Goal: Leave review/rating: Share an evaluation or opinion about a product, service, or content

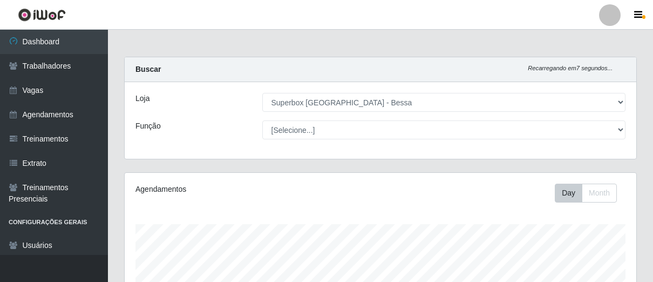
select select "206"
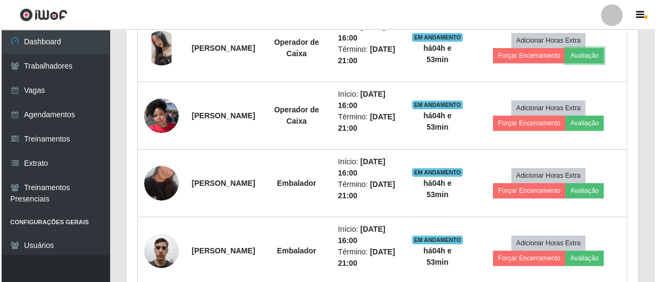
scroll to position [223, 511]
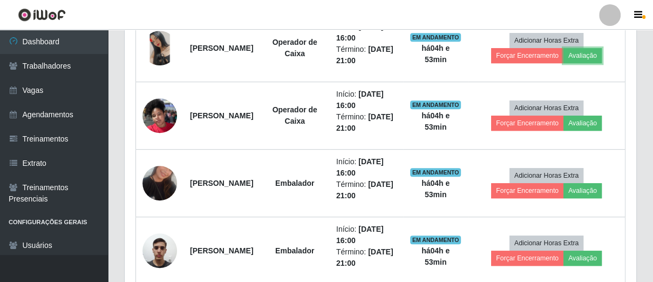
drag, startPoint x: 0, startPoint y: 0, endPoint x: 603, endPoint y: 53, distance: 605.3
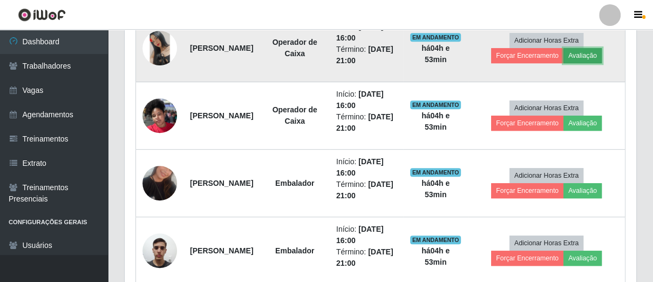
click at [602, 53] on button "Avaliação" at bounding box center [583, 55] width 38 height 15
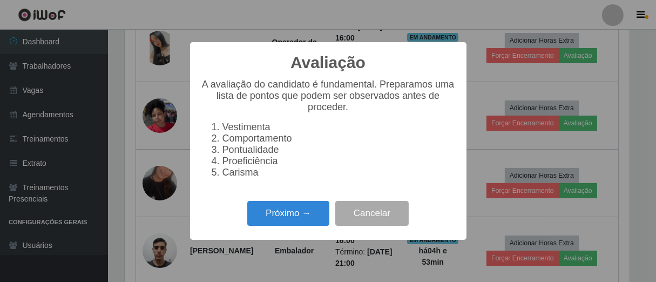
scroll to position [223, 505]
click at [296, 226] on button "Próximo →" at bounding box center [288, 213] width 82 height 25
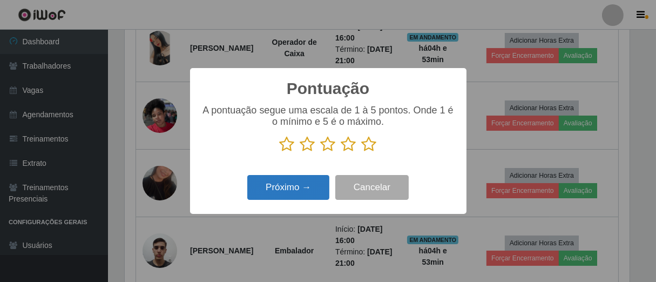
scroll to position [539556, 539276]
click at [372, 145] on icon at bounding box center [369, 144] width 15 height 16
click at [362, 152] on input "radio" at bounding box center [362, 152] width 0 height 0
click at [304, 183] on button "Próximo →" at bounding box center [288, 187] width 82 height 25
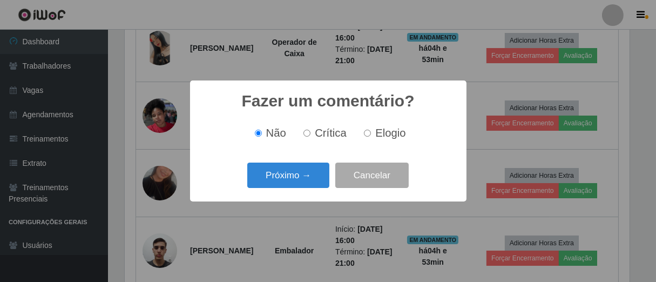
drag, startPoint x: 364, startPoint y: 131, endPoint x: 331, endPoint y: 147, distance: 37.2
click at [365, 132] on input "Elogio" at bounding box center [367, 133] width 7 height 7
radio input "true"
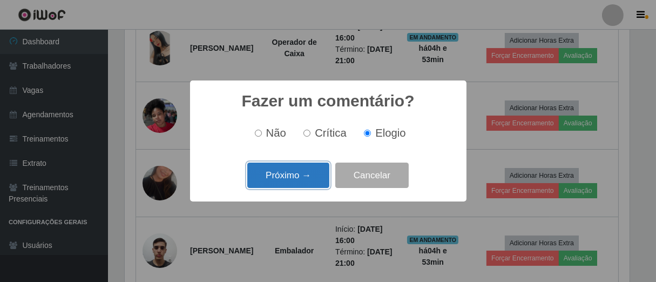
click at [304, 169] on button "Próximo →" at bounding box center [288, 174] width 82 height 25
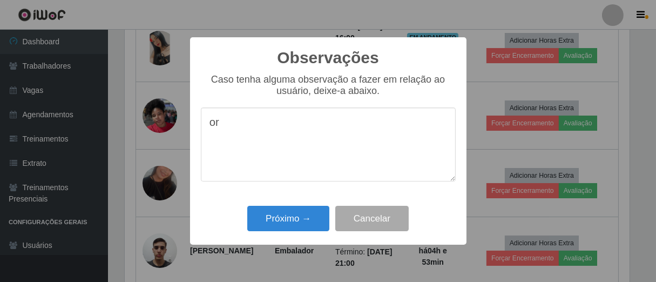
type textarea "o"
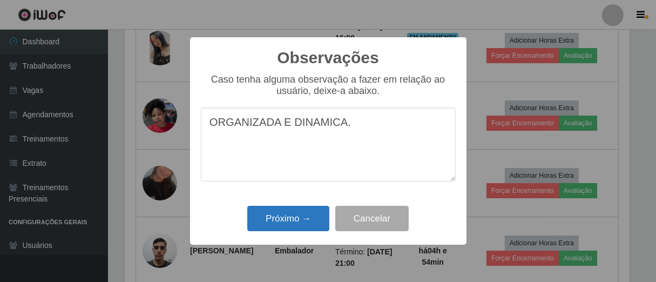
type textarea "ORGANIZADA E DINAMICA."
click at [314, 226] on button "Próximo →" at bounding box center [288, 218] width 82 height 25
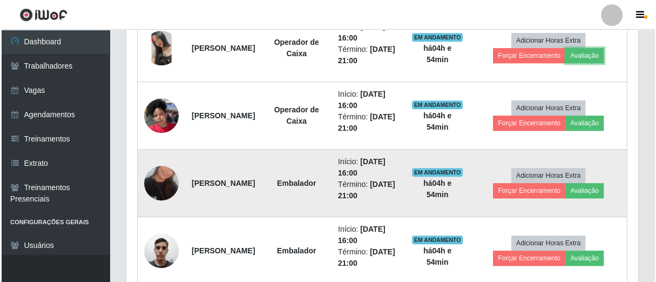
scroll to position [223, 511]
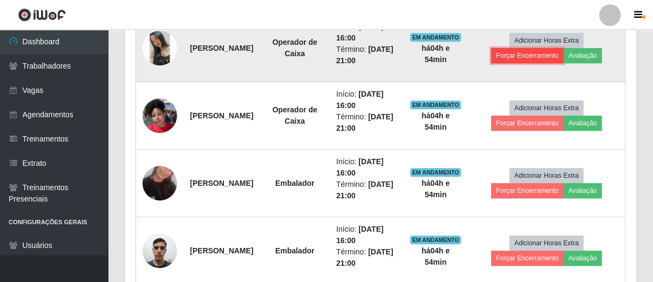
click at [525, 52] on button "Forçar Encerramento" at bounding box center [527, 55] width 72 height 15
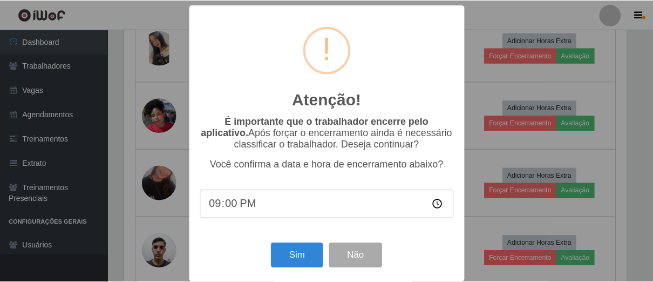
scroll to position [223, 505]
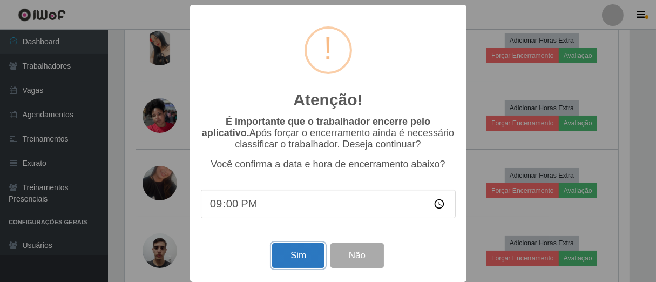
click at [302, 258] on button "Sim" at bounding box center [298, 255] width 52 height 25
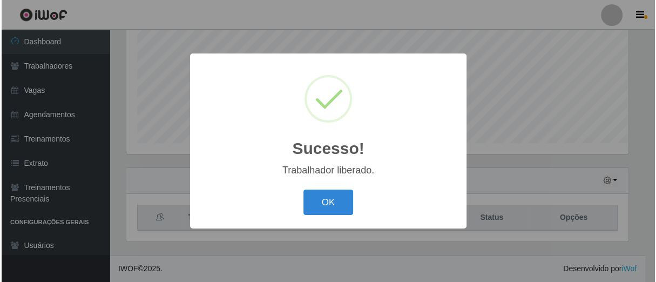
scroll to position [242, 0]
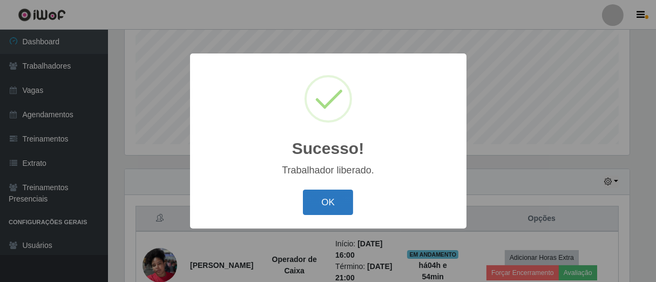
click at [333, 205] on button "OK" at bounding box center [328, 201] width 50 height 25
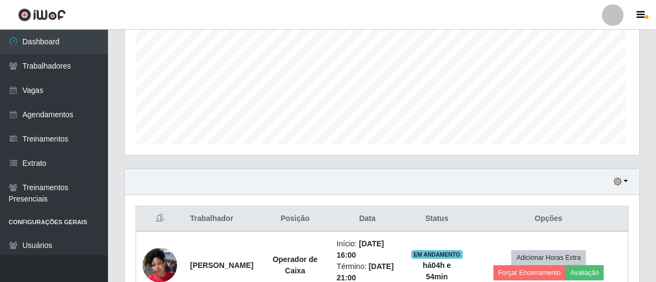
scroll to position [223, 511]
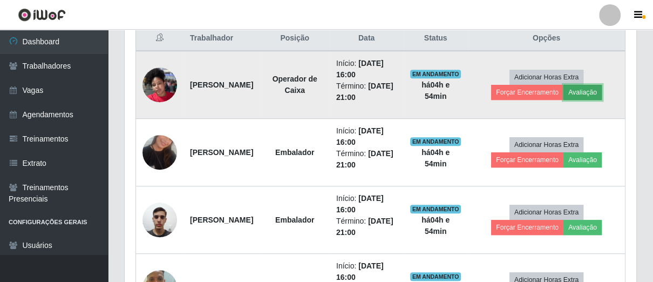
click at [596, 89] on button "Avaliação" at bounding box center [583, 92] width 38 height 15
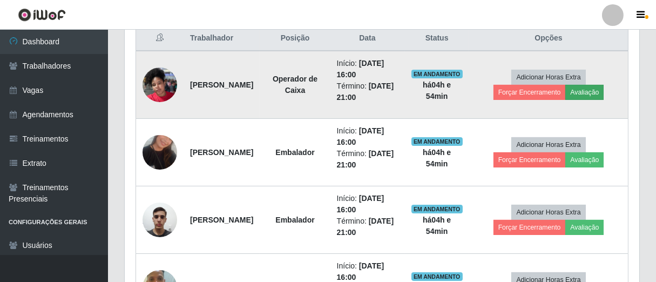
scroll to position [223, 505]
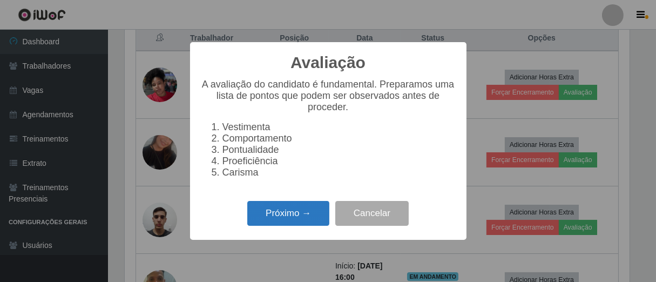
click at [303, 221] on button "Próximo →" at bounding box center [288, 213] width 82 height 25
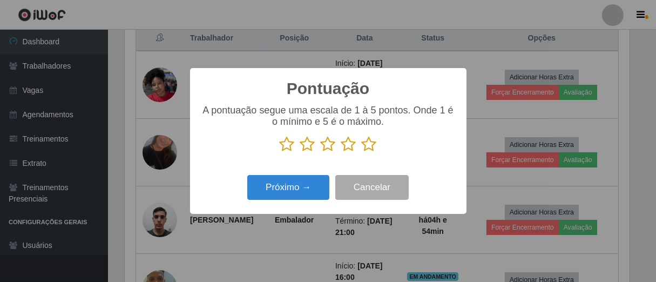
scroll to position [539556, 539276]
drag, startPoint x: 370, startPoint y: 145, endPoint x: 334, endPoint y: 168, distance: 43.0
click at [367, 147] on icon at bounding box center [369, 144] width 15 height 16
click at [362, 152] on input "radio" at bounding box center [362, 152] width 0 height 0
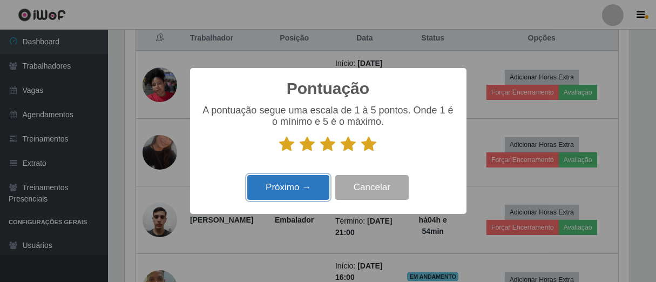
click at [291, 199] on button "Próximo →" at bounding box center [288, 187] width 82 height 25
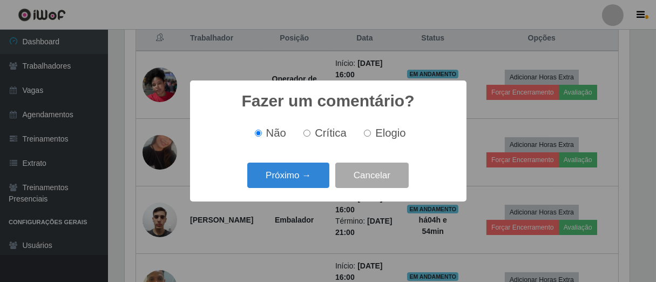
click at [367, 132] on input "Elogio" at bounding box center [367, 133] width 7 height 7
radio input "true"
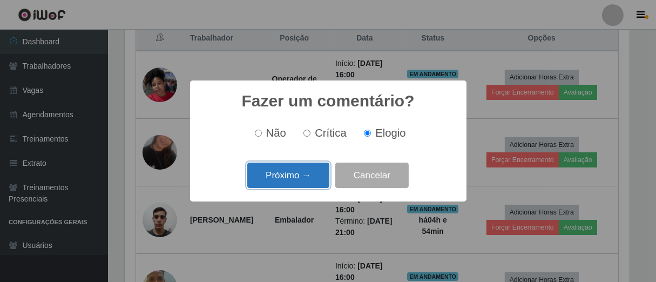
click at [311, 173] on button "Próximo →" at bounding box center [288, 174] width 82 height 25
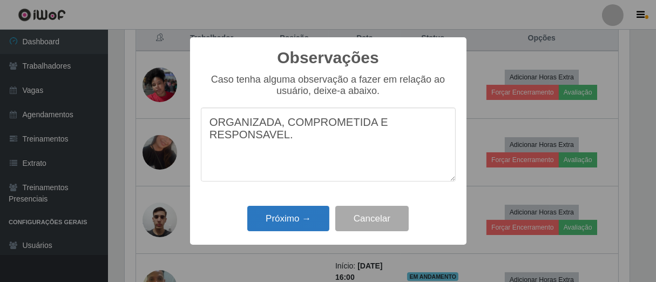
type textarea "ORGANIZADA, COMPROMETIDA E RESPONSAVEL."
click at [289, 222] on button "Próximo →" at bounding box center [288, 218] width 82 height 25
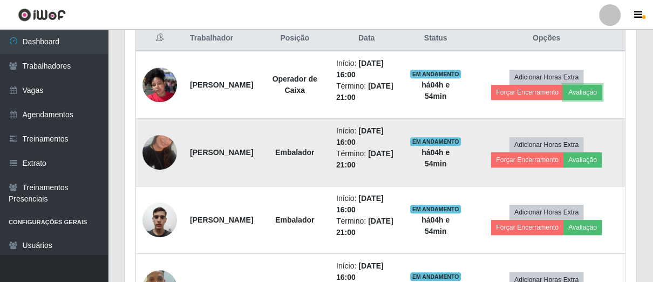
scroll to position [223, 511]
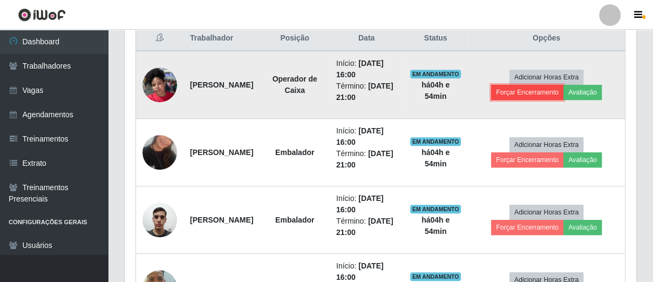
click at [525, 89] on button "Forçar Encerramento" at bounding box center [527, 92] width 72 height 15
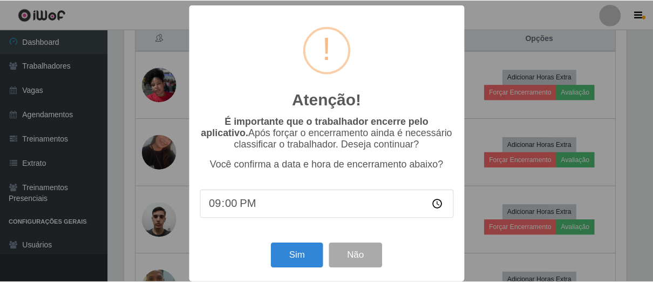
scroll to position [12, 0]
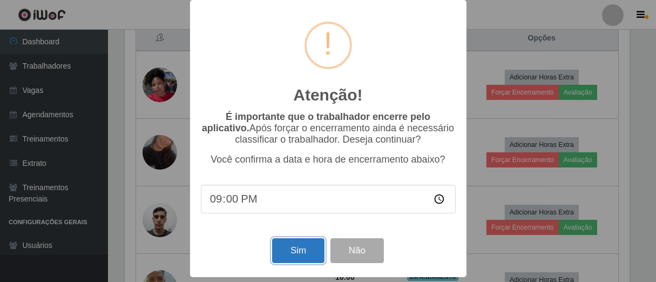
click at [290, 254] on button "Sim" at bounding box center [298, 250] width 52 height 25
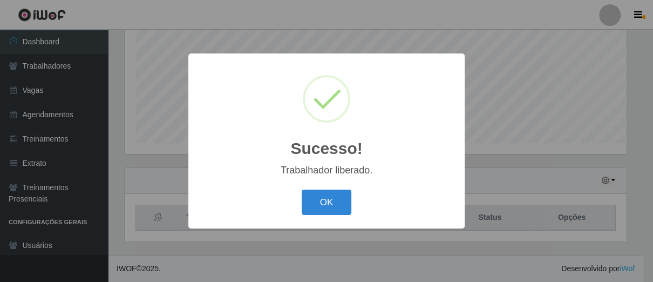
scroll to position [539556, 539276]
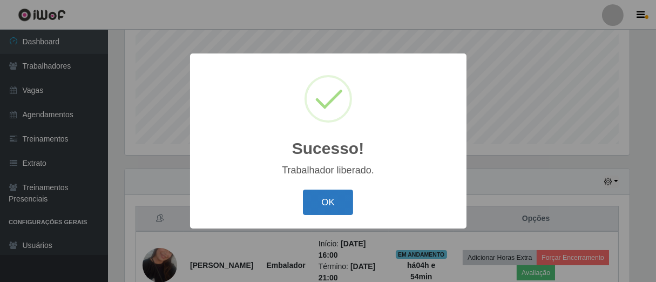
click at [336, 190] on button "OK" at bounding box center [328, 201] width 50 height 25
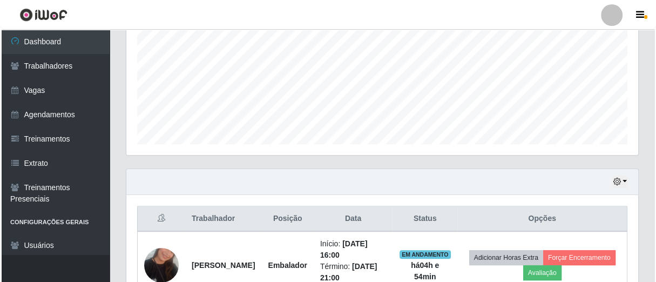
scroll to position [422, 0]
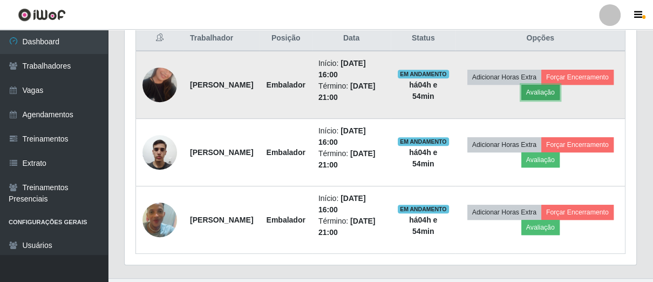
click at [560, 88] on button "Avaliação" at bounding box center [540, 92] width 38 height 15
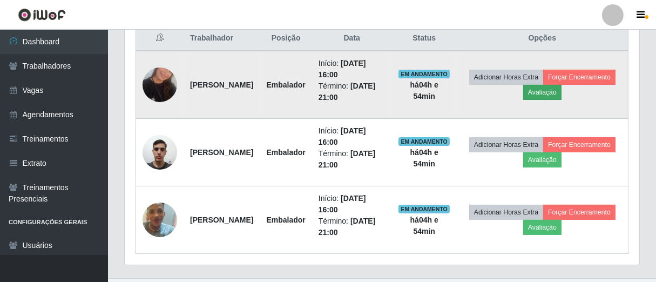
scroll to position [223, 505]
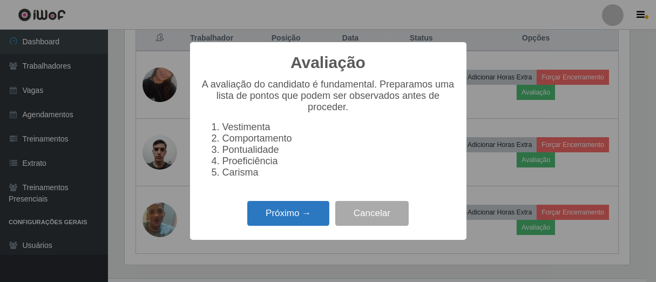
click at [309, 213] on button "Próximo →" at bounding box center [288, 213] width 82 height 25
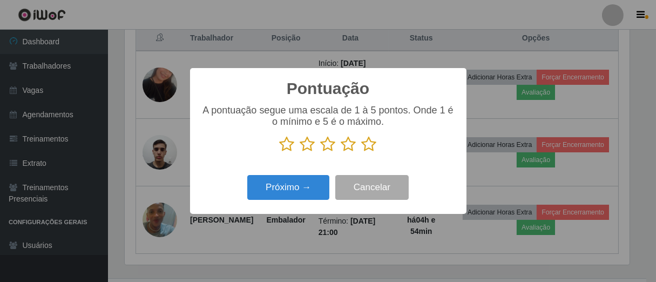
click at [368, 145] on icon at bounding box center [369, 144] width 15 height 16
click at [362, 152] on input "radio" at bounding box center [362, 152] width 0 height 0
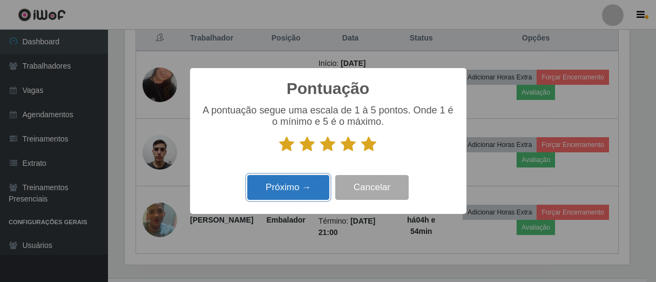
click at [316, 184] on button "Próximo →" at bounding box center [288, 187] width 82 height 25
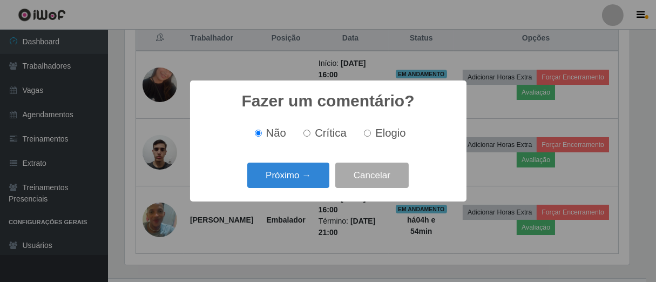
click at [364, 133] on input "Elogio" at bounding box center [367, 133] width 7 height 7
radio input "true"
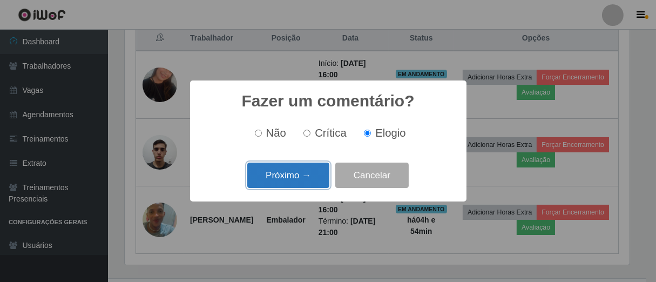
click at [298, 166] on button "Próximo →" at bounding box center [288, 174] width 82 height 25
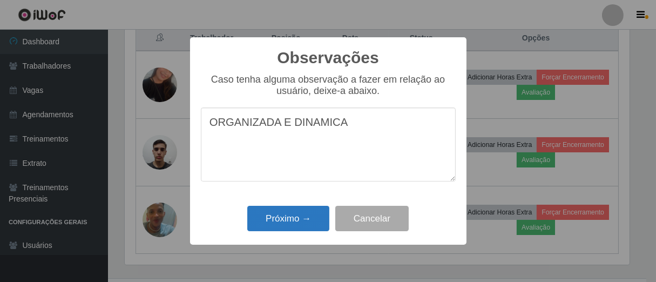
type textarea "ORGANIZADA E DINAMICA"
click at [288, 211] on button "Próximo →" at bounding box center [288, 218] width 82 height 25
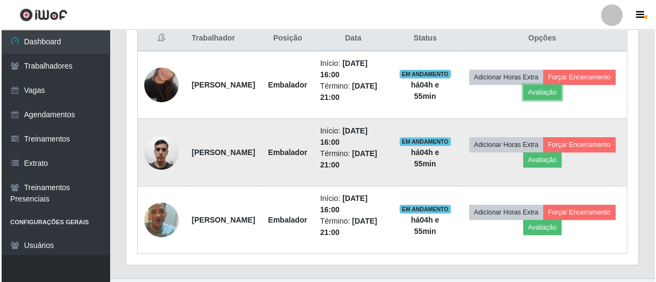
scroll to position [223, 511]
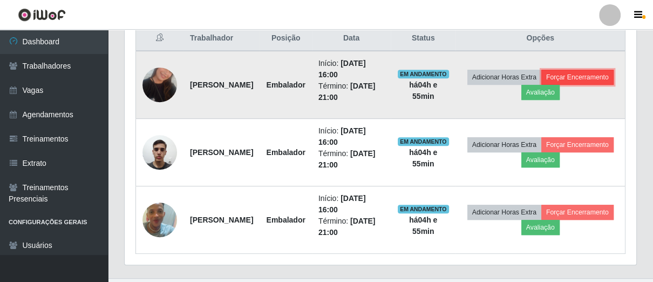
click at [541, 85] on button "Forçar Encerramento" at bounding box center [577, 77] width 72 height 15
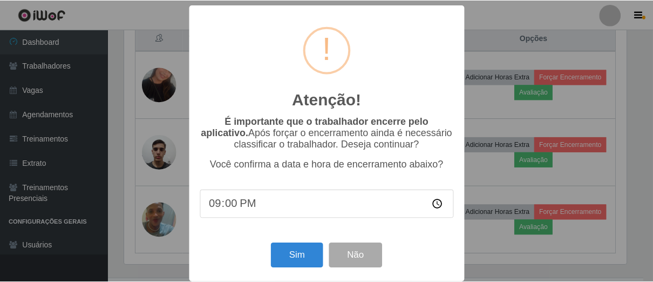
scroll to position [12, 0]
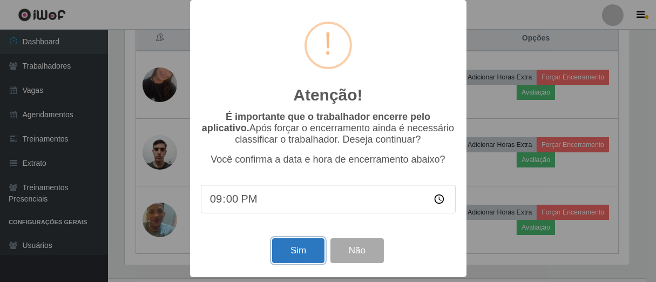
click at [299, 243] on button "Sim" at bounding box center [298, 250] width 52 height 25
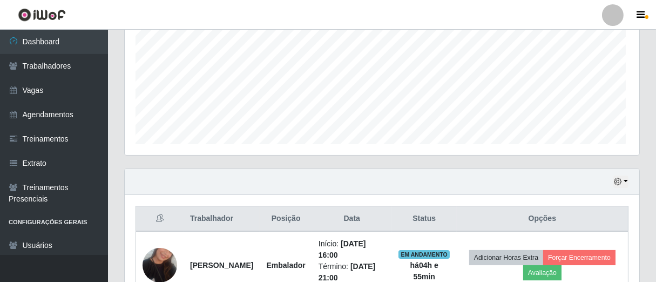
scroll to position [223, 505]
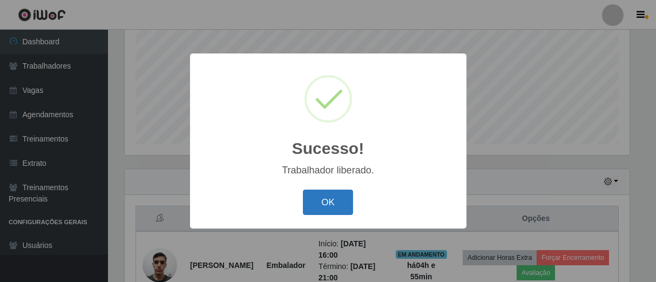
click at [330, 201] on button "OK" at bounding box center [328, 201] width 50 height 25
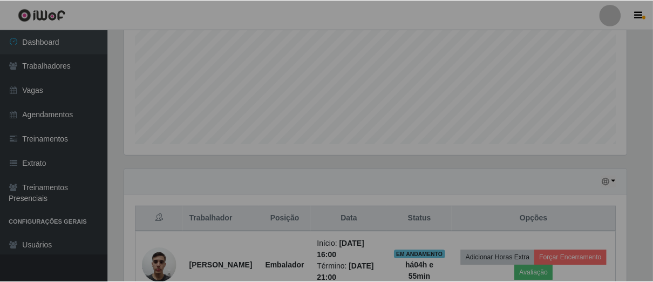
scroll to position [362, 0]
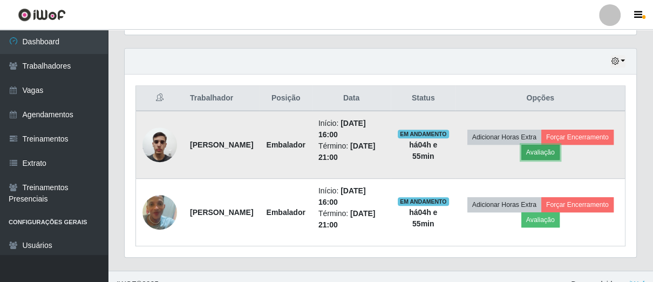
click at [560, 147] on button "Avaliação" at bounding box center [540, 152] width 38 height 15
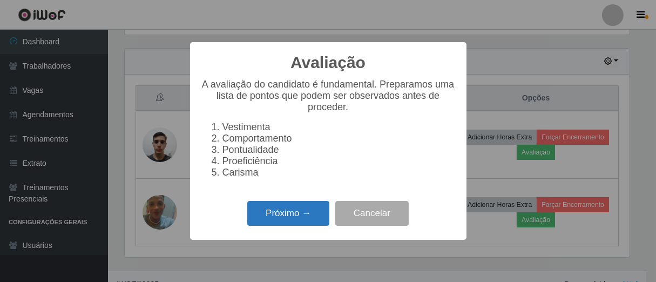
click at [289, 223] on button "Próximo →" at bounding box center [288, 213] width 82 height 25
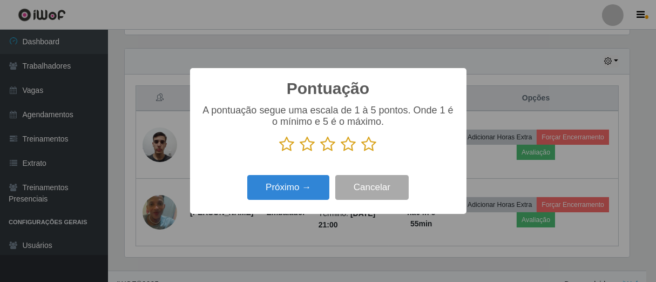
drag, startPoint x: 350, startPoint y: 149, endPoint x: 330, endPoint y: 170, distance: 29.0
click at [345, 150] on icon at bounding box center [348, 144] width 15 height 16
click at [341, 152] on input "radio" at bounding box center [341, 152] width 0 height 0
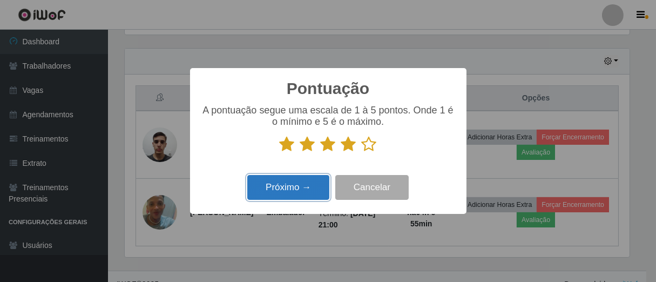
click at [320, 182] on button "Próximo →" at bounding box center [288, 187] width 82 height 25
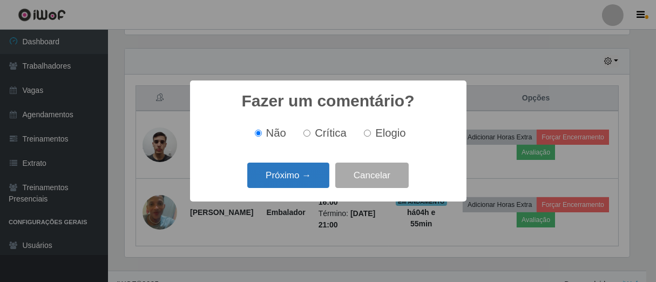
click at [307, 178] on button "Próximo →" at bounding box center [288, 174] width 82 height 25
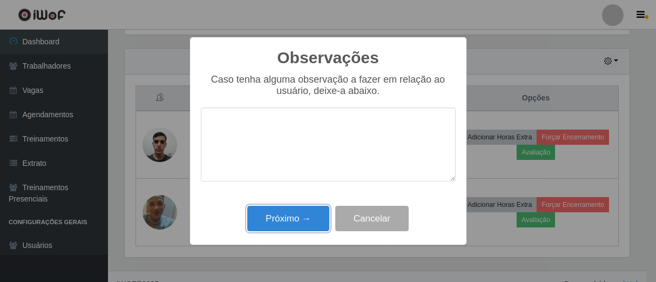
drag, startPoint x: 302, startPoint y: 217, endPoint x: 334, endPoint y: 208, distance: 33.1
click at [310, 214] on button "Próximo →" at bounding box center [288, 218] width 82 height 25
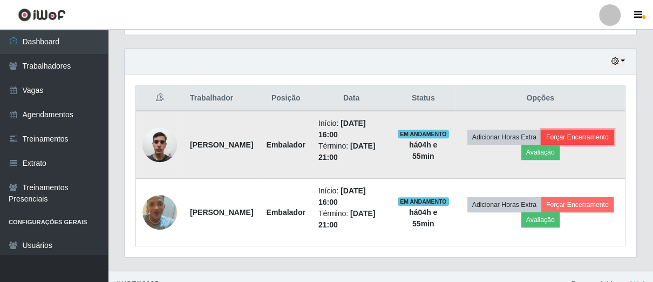
click at [541, 145] on button "Forçar Encerramento" at bounding box center [577, 137] width 72 height 15
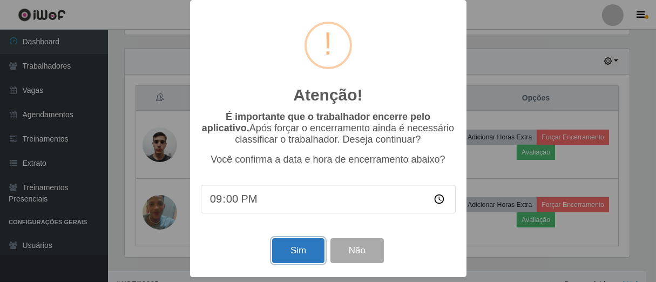
click at [290, 242] on button "Sim" at bounding box center [298, 250] width 52 height 25
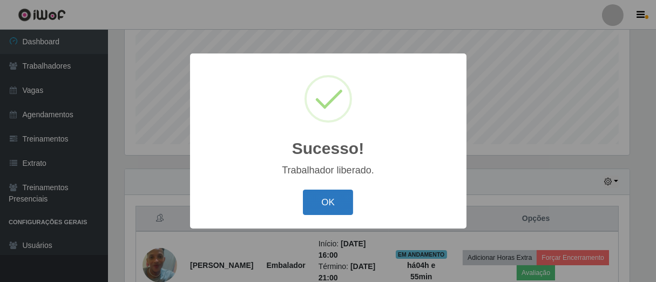
click at [328, 206] on button "OK" at bounding box center [328, 201] width 50 height 25
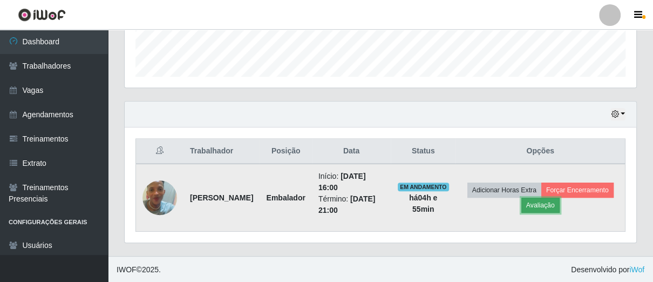
click at [560, 205] on button "Avaliação" at bounding box center [540, 205] width 38 height 15
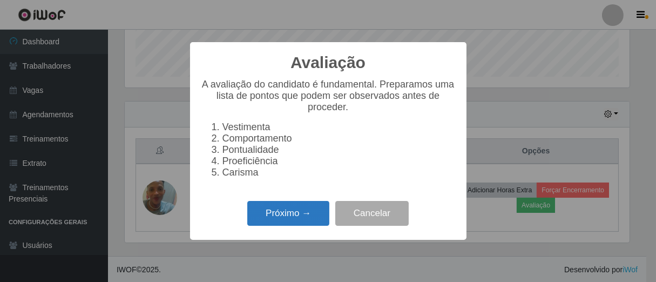
click at [306, 224] on button "Próximo →" at bounding box center [288, 213] width 82 height 25
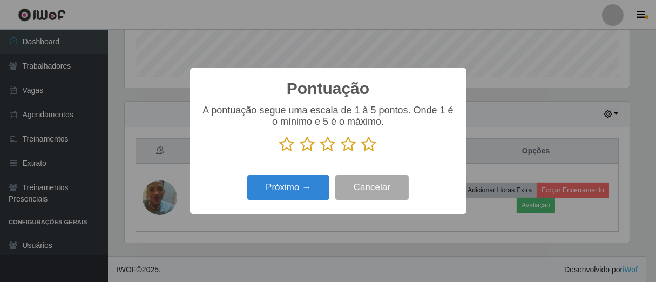
drag, startPoint x: 350, startPoint y: 147, endPoint x: 337, endPoint y: 154, distance: 14.5
click at [349, 147] on icon at bounding box center [348, 144] width 15 height 16
click at [341, 152] on input "radio" at bounding box center [341, 152] width 0 height 0
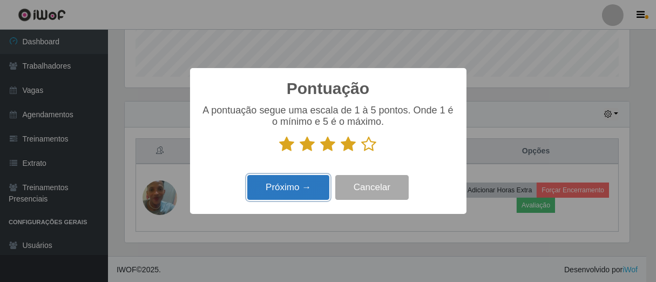
click at [315, 185] on button "Próximo →" at bounding box center [288, 187] width 82 height 25
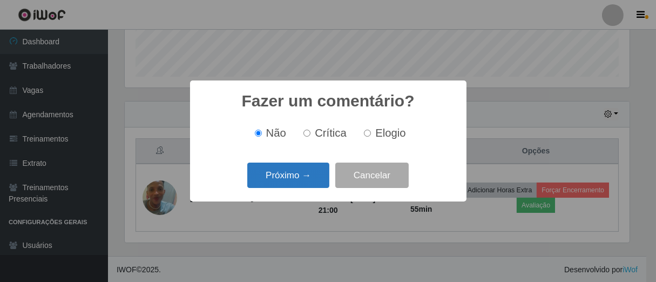
click at [324, 169] on button "Próximo →" at bounding box center [288, 174] width 82 height 25
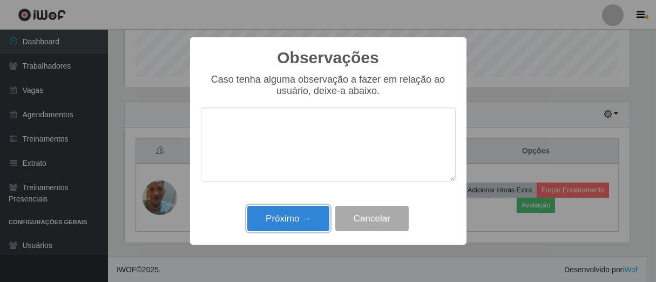
drag, startPoint x: 307, startPoint y: 218, endPoint x: 396, endPoint y: 184, distance: 95.5
click at [308, 217] on button "Próximo →" at bounding box center [288, 218] width 82 height 25
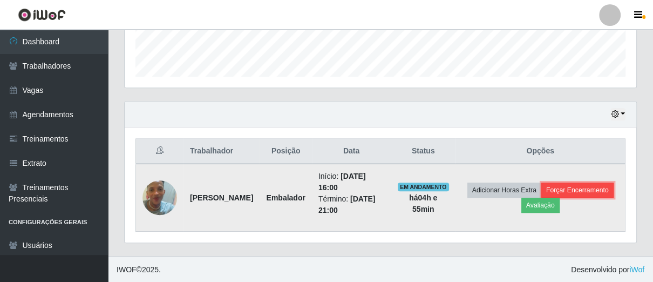
click at [541, 198] on button "Forçar Encerramento" at bounding box center [577, 189] width 72 height 15
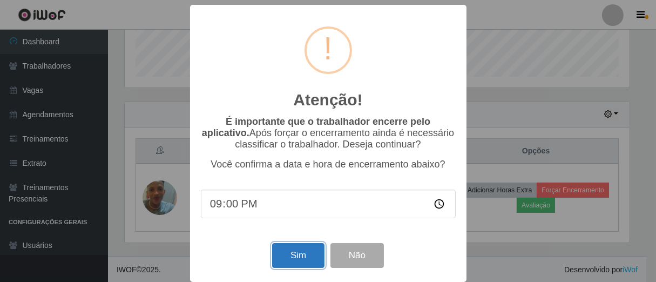
click at [305, 258] on button "Sim" at bounding box center [298, 255] width 52 height 25
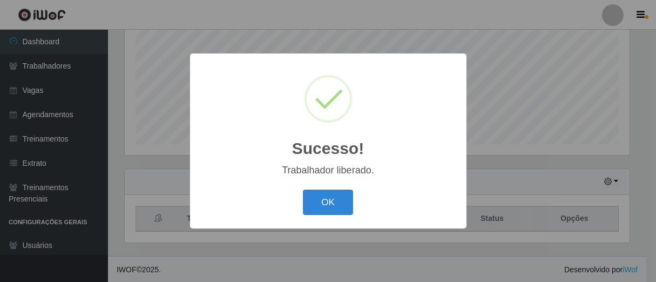
drag, startPoint x: 331, startPoint y: 203, endPoint x: 193, endPoint y: 57, distance: 200.9
click at [325, 186] on div "Sucesso! × Trabalhador liberado. OK Cancel" at bounding box center [328, 140] width 276 height 175
drag, startPoint x: 316, startPoint y: 199, endPoint x: 286, endPoint y: 178, distance: 36.8
click at [316, 199] on button "OK" at bounding box center [328, 201] width 50 height 25
